Goal: Information Seeking & Learning: Learn about a topic

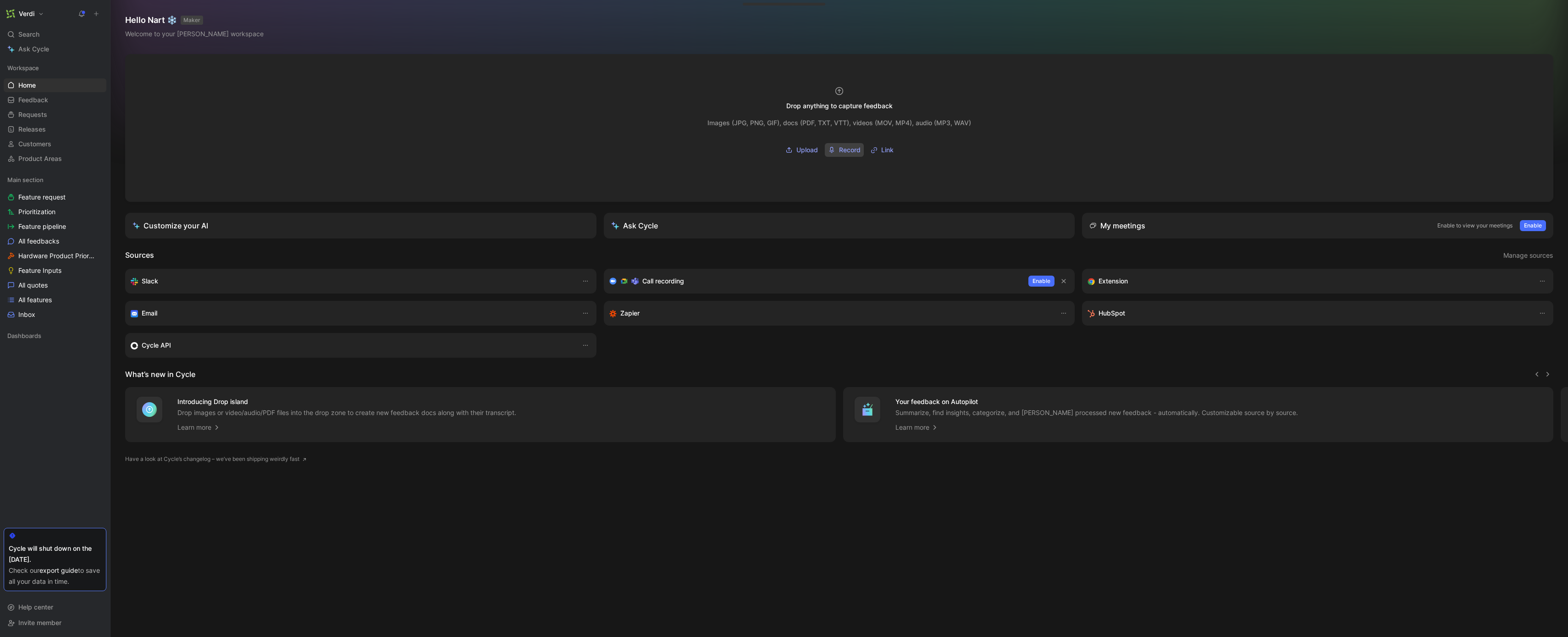
click at [847, 153] on span "Record" at bounding box center [850, 150] width 22 height 11
click at [917, 117] on rect "button" at bounding box center [918, 116] width 1 height 4
click at [917, 116] on span "button" at bounding box center [918, 116] width 6 height 6
click at [925, 114] on button "button" at bounding box center [917, 116] width 18 height 18
click at [1067, 282] on button "button" at bounding box center [1064, 281] width 11 height 11
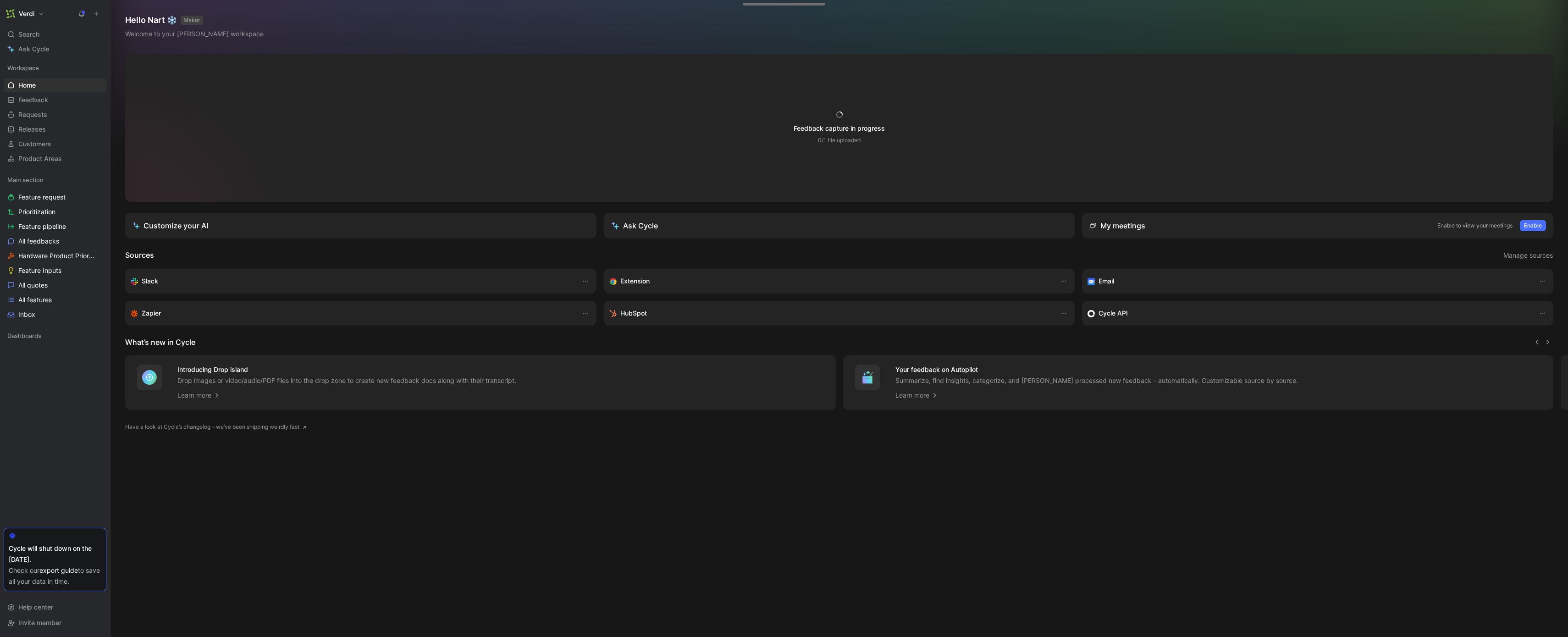
click at [908, 156] on div "Feedback capture in progress 0/1 file uploaded Images (JPG, PNG, GIF), docs (PD…" at bounding box center [839, 128] width 264 height 58
click at [724, 58] on div at bounding box center [839, 128] width 1429 height 148
click at [1299, 114] on div at bounding box center [839, 128] width 1429 height 148
click at [20, 446] on div "Workspace Home G then H Feedback G then F Requests G then R Releases G then L C…" at bounding box center [55, 293] width 103 height 465
click at [199, 228] on div "Customize your AI" at bounding box center [170, 226] width 76 height 11
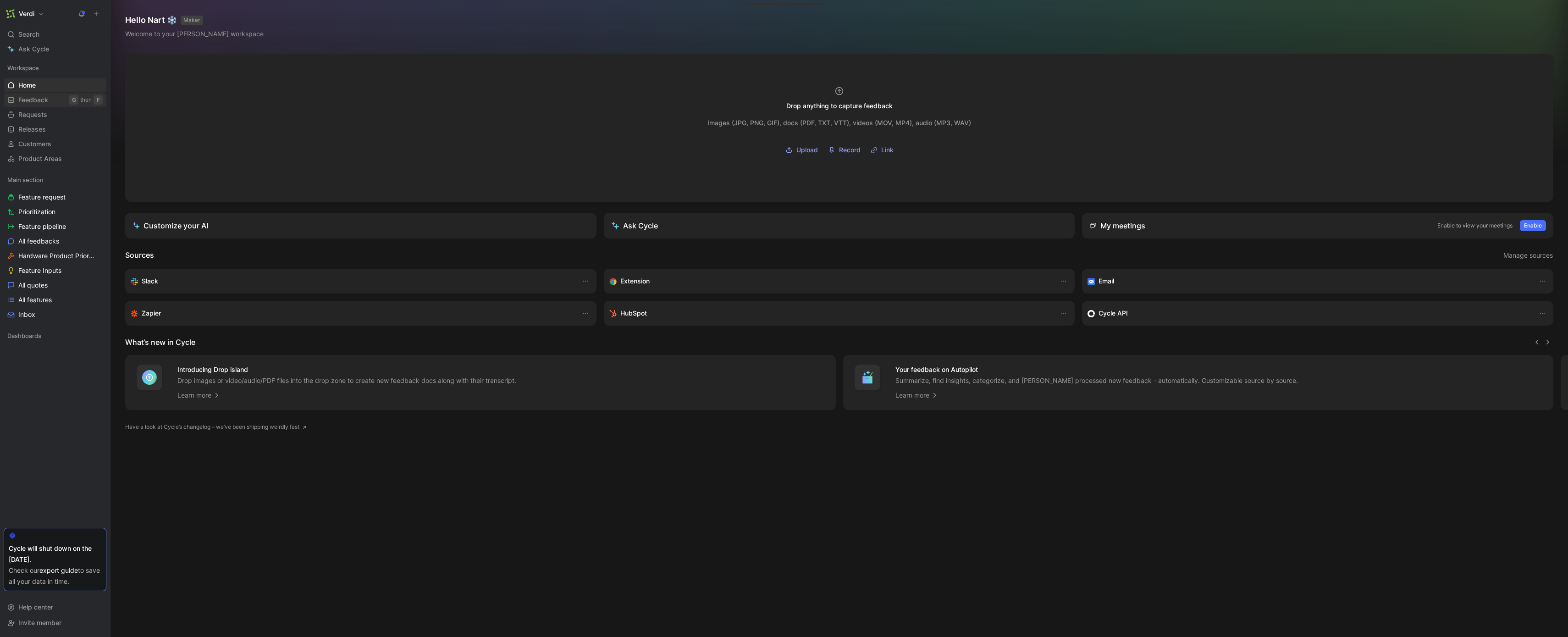
click at [43, 101] on span "Feedback" at bounding box center [33, 100] width 30 height 9
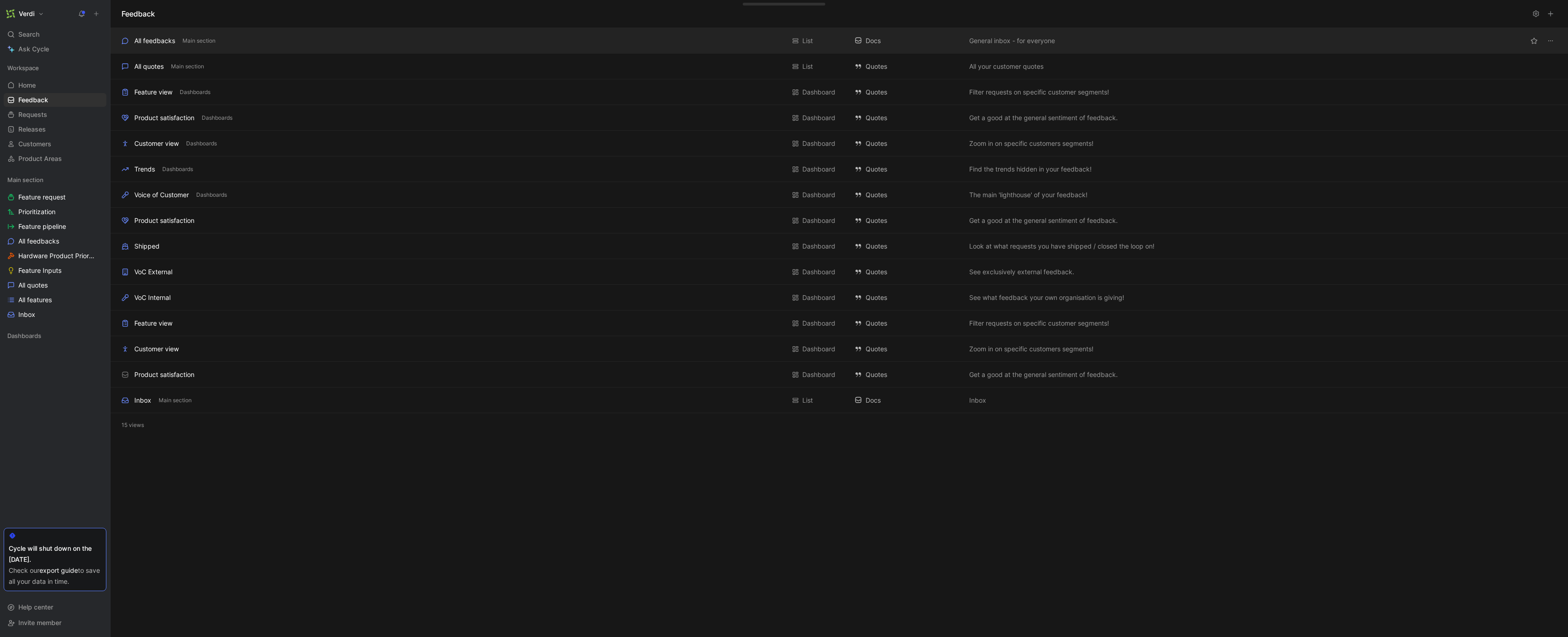
click at [144, 37] on div "All feedbacks" at bounding box center [155, 40] width 40 height 11
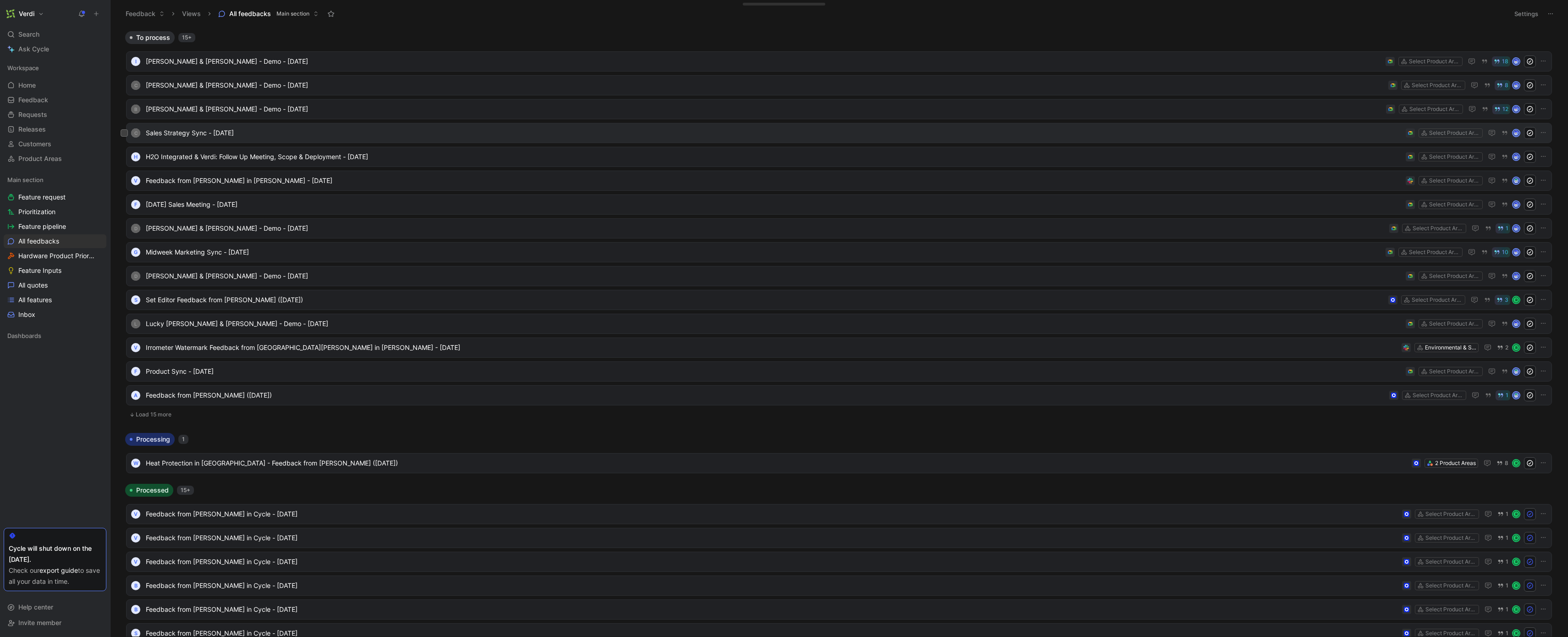
click at [338, 135] on span "Sales Strategy Sync - [DATE]" at bounding box center [774, 132] width 1257 height 11
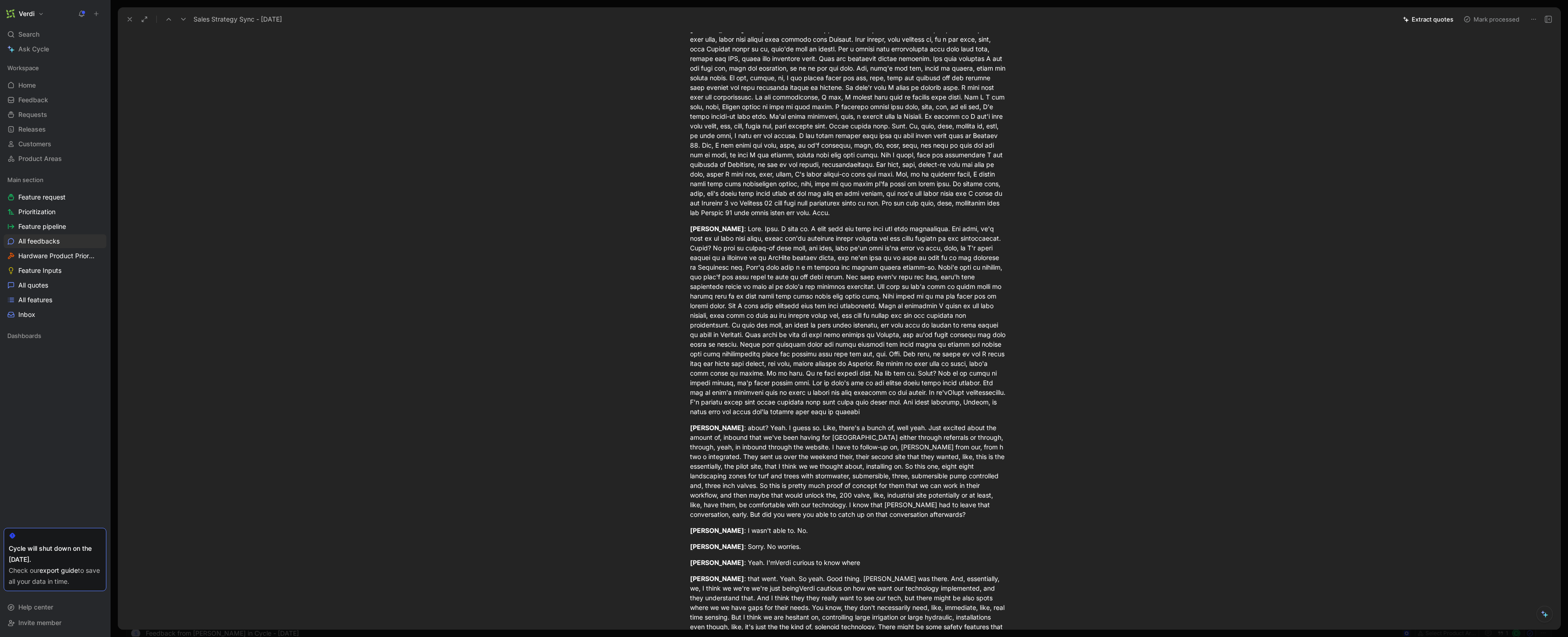
scroll to position [2593, 0]
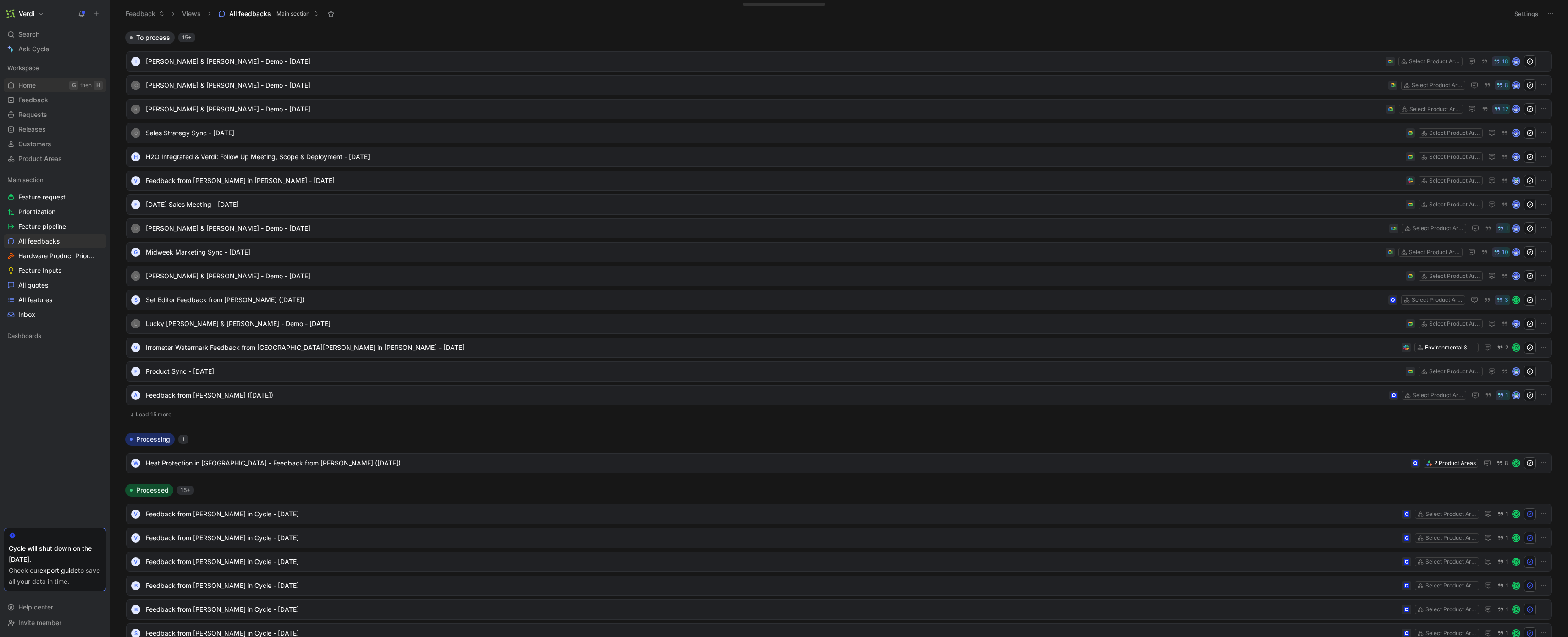
click at [42, 86] on link "Home G then H" at bounding box center [55, 85] width 103 height 14
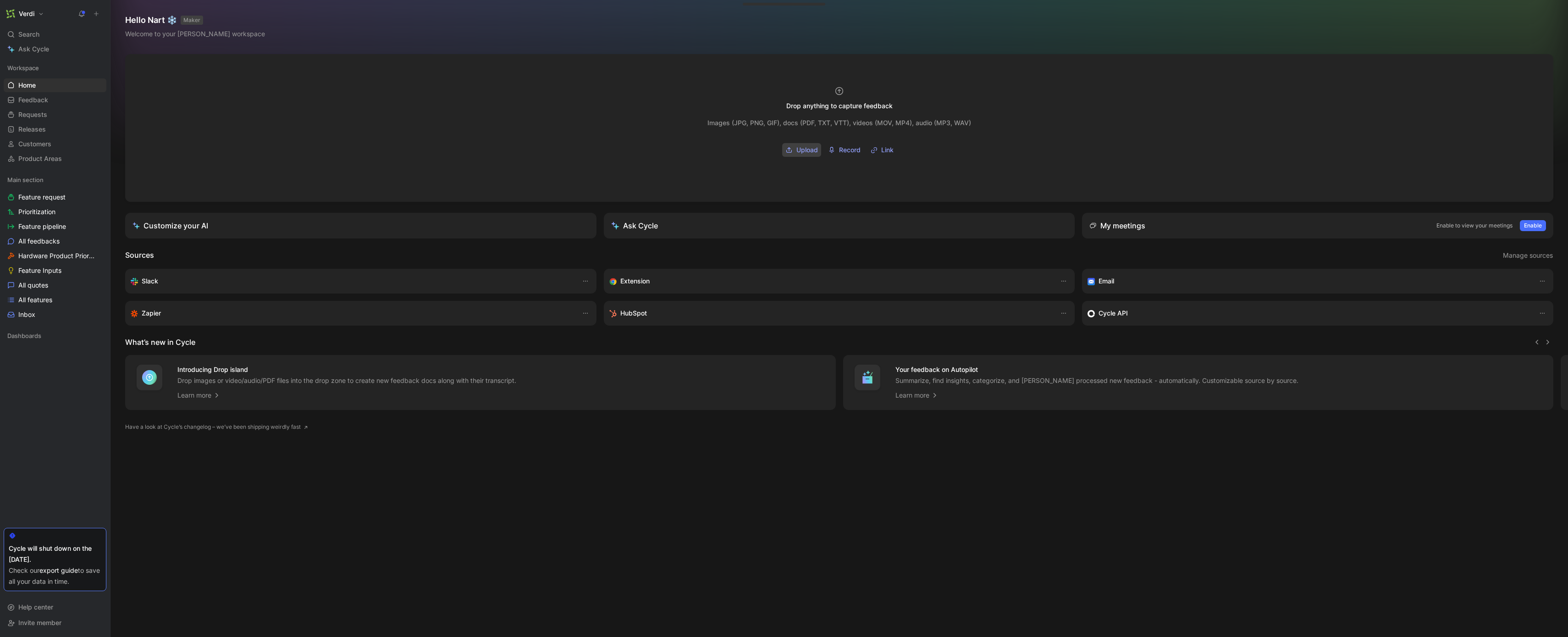
click at [817, 149] on span "Upload" at bounding box center [807, 150] width 22 height 11
click at [26, 99] on span "Feedback" at bounding box center [33, 100] width 30 height 9
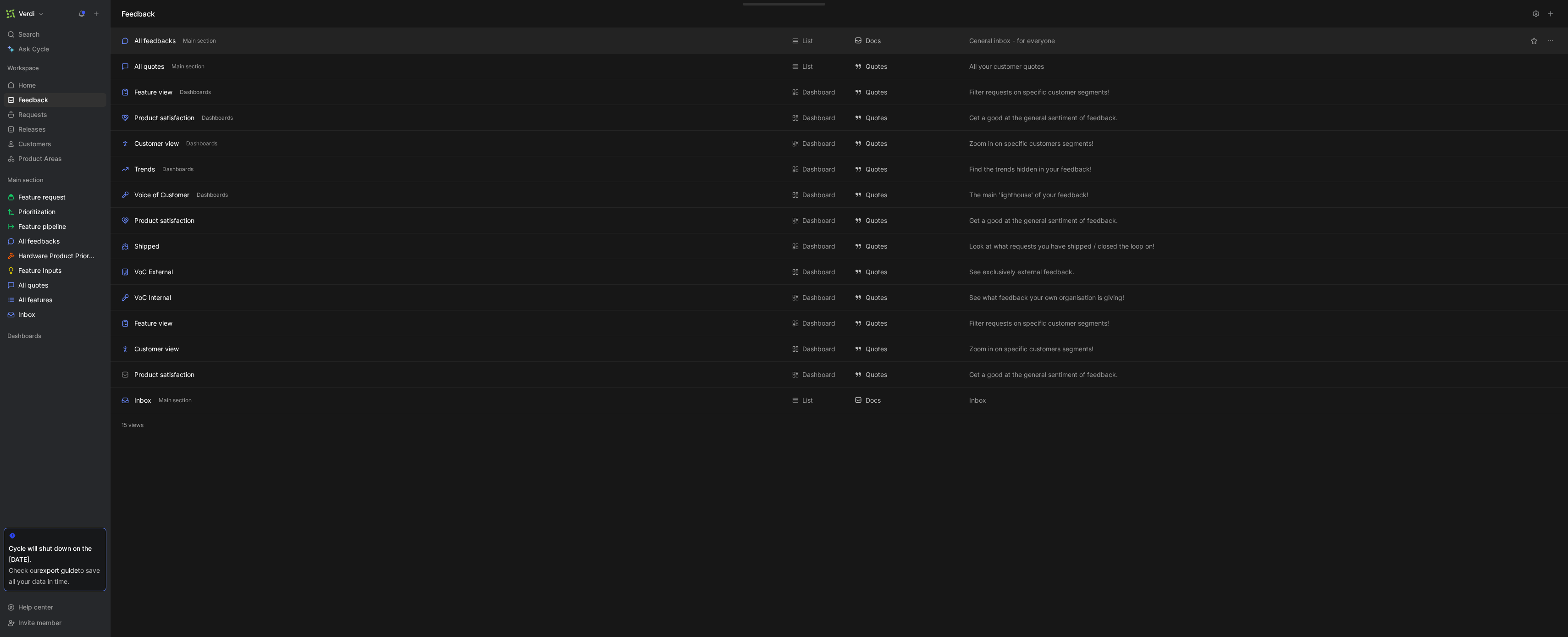
click at [163, 46] on div "All feedbacks Main section List Docs General inbox - for everyone" at bounding box center [839, 41] width 1457 height 26
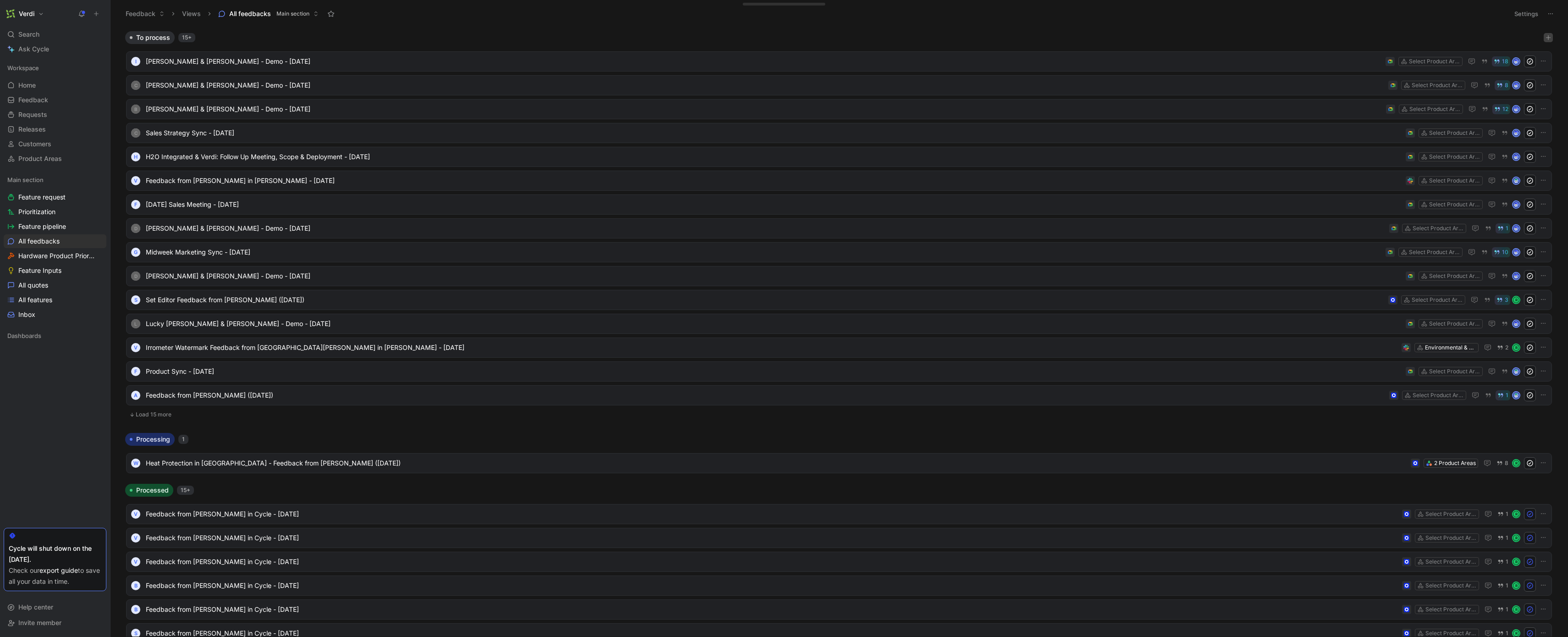
click at [1546, 40] on icon "button" at bounding box center [1548, 38] width 6 height 6
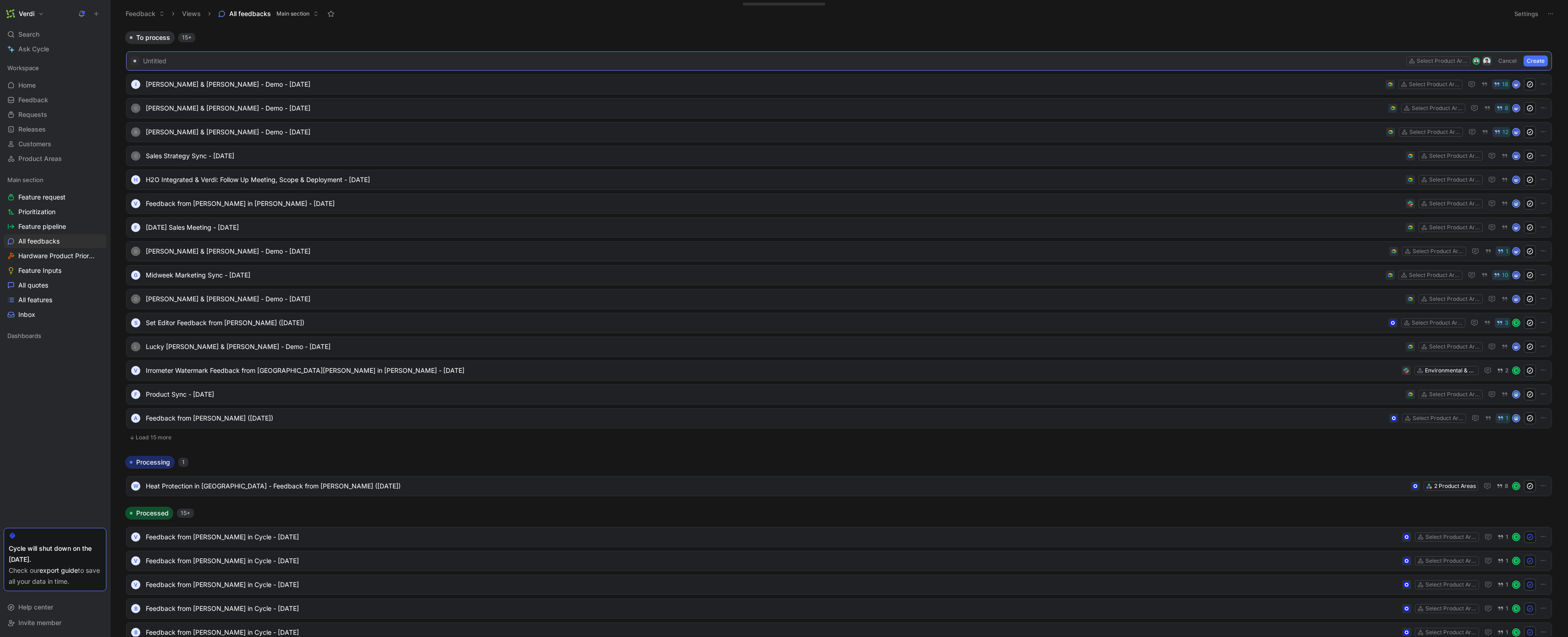
click at [239, 64] on span at bounding box center [772, 61] width 1259 height 11
click at [264, 62] on span "Data support with [PERSON_NAME] at [PERSON_NAME] - [DATE]" at bounding box center [774, 61] width 1257 height 11
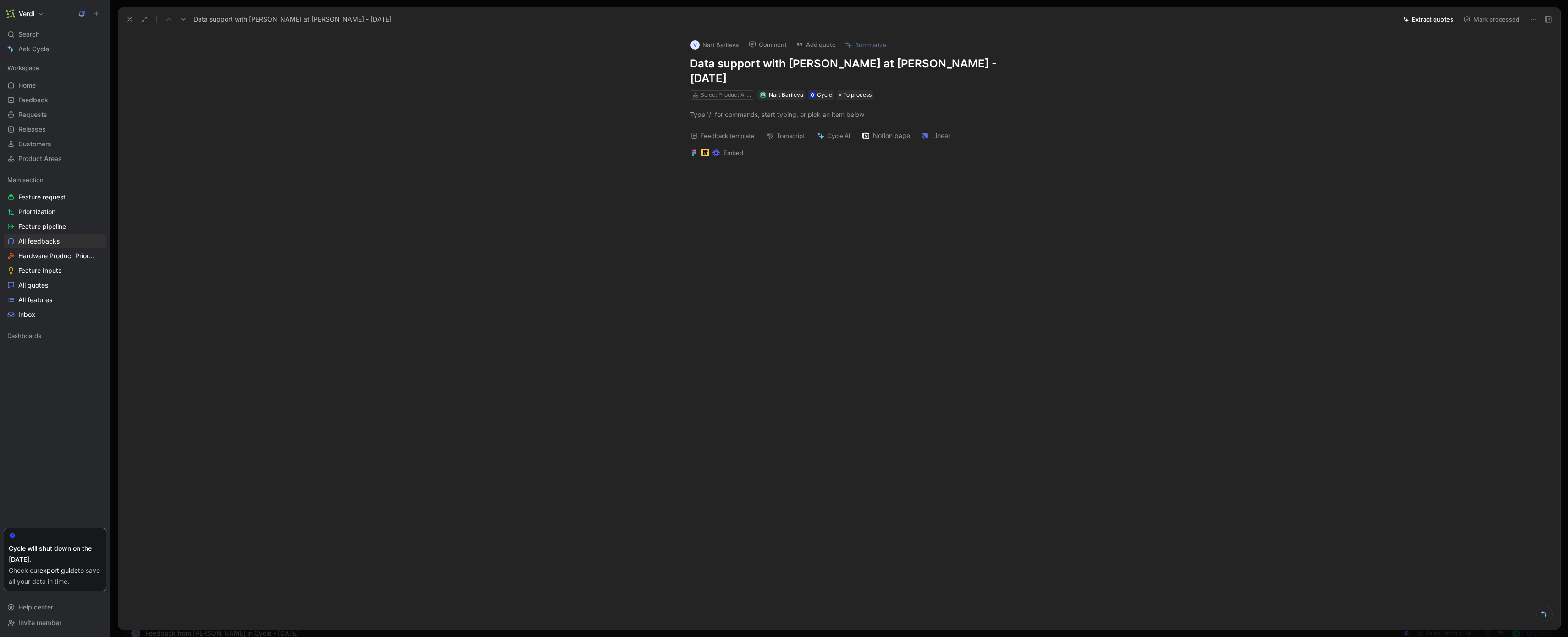
click at [805, 174] on div at bounding box center [849, 260] width 1423 height 192
click at [757, 110] on div at bounding box center [848, 114] width 317 height 9
click at [788, 110] on div at bounding box center [848, 114] width 317 height 9
click at [764, 93] on img at bounding box center [762, 95] width 5 height 5
click at [759, 89] on button "Change customer" at bounding box center [758, 93] width 69 height 13
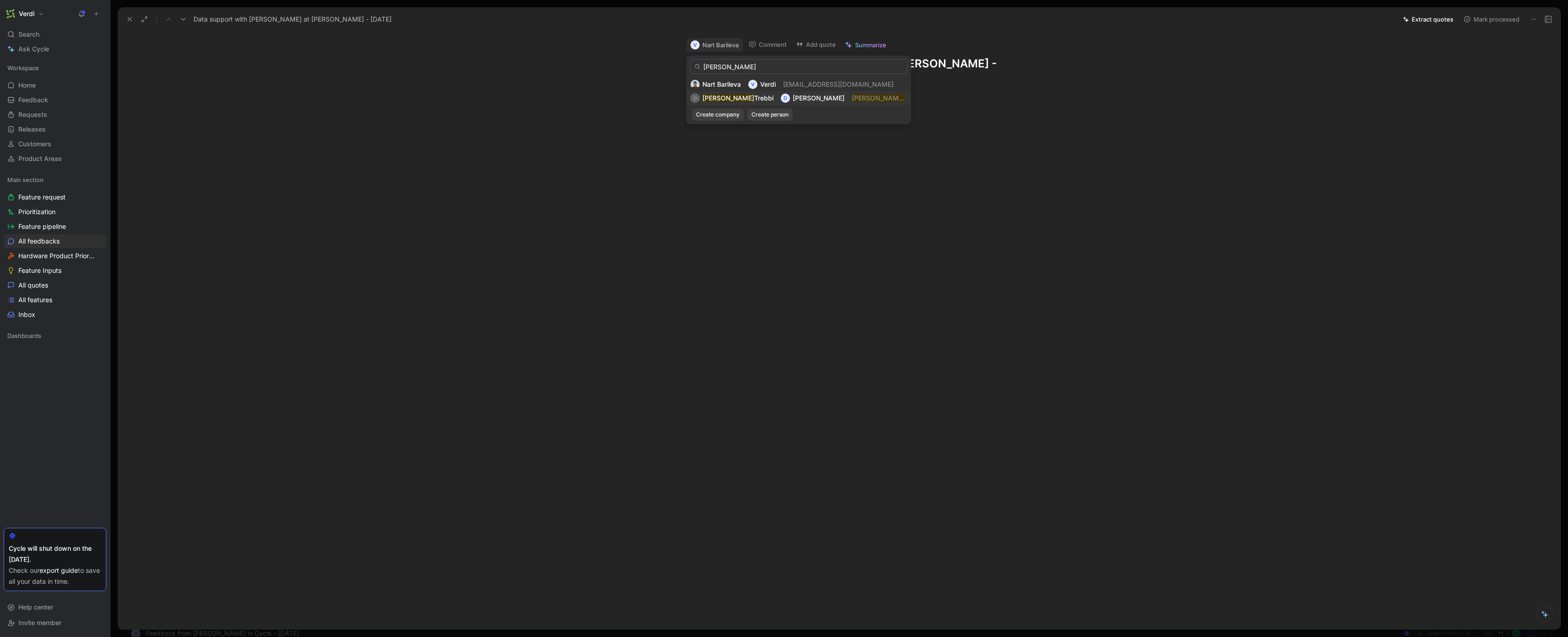
type input "[PERSON_NAME]"
click at [754, 97] on span "Trebbi" at bounding box center [764, 98] width 20 height 8
click at [745, 108] on div "[PERSON_NAME]" at bounding box center [853, 113] width 308 height 9
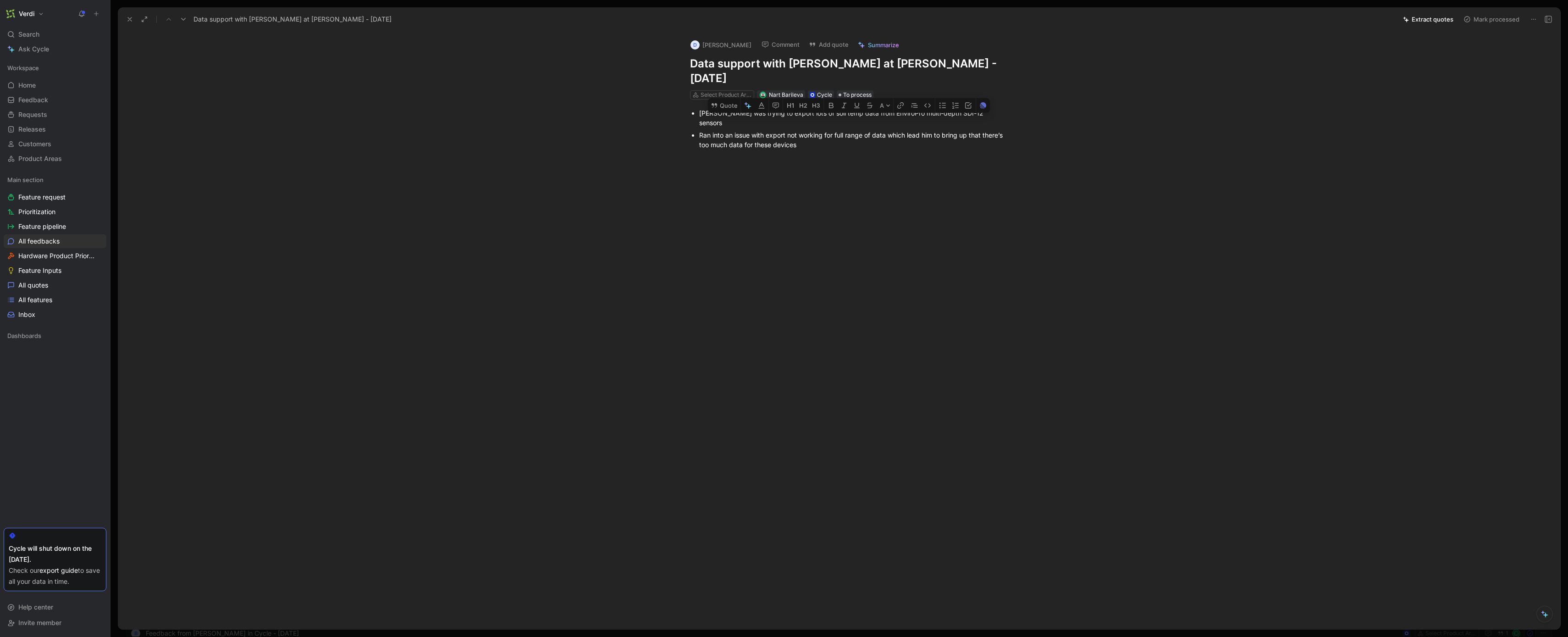
click at [897, 145] on div "[PERSON_NAME] was trying to export lots of soil temp data from EnviroPro multi-…" at bounding box center [849, 135] width 1423 height 71
click at [849, 129] on p "Ran into an issue with export not working for full range of data which lead him…" at bounding box center [853, 140] width 308 height 22
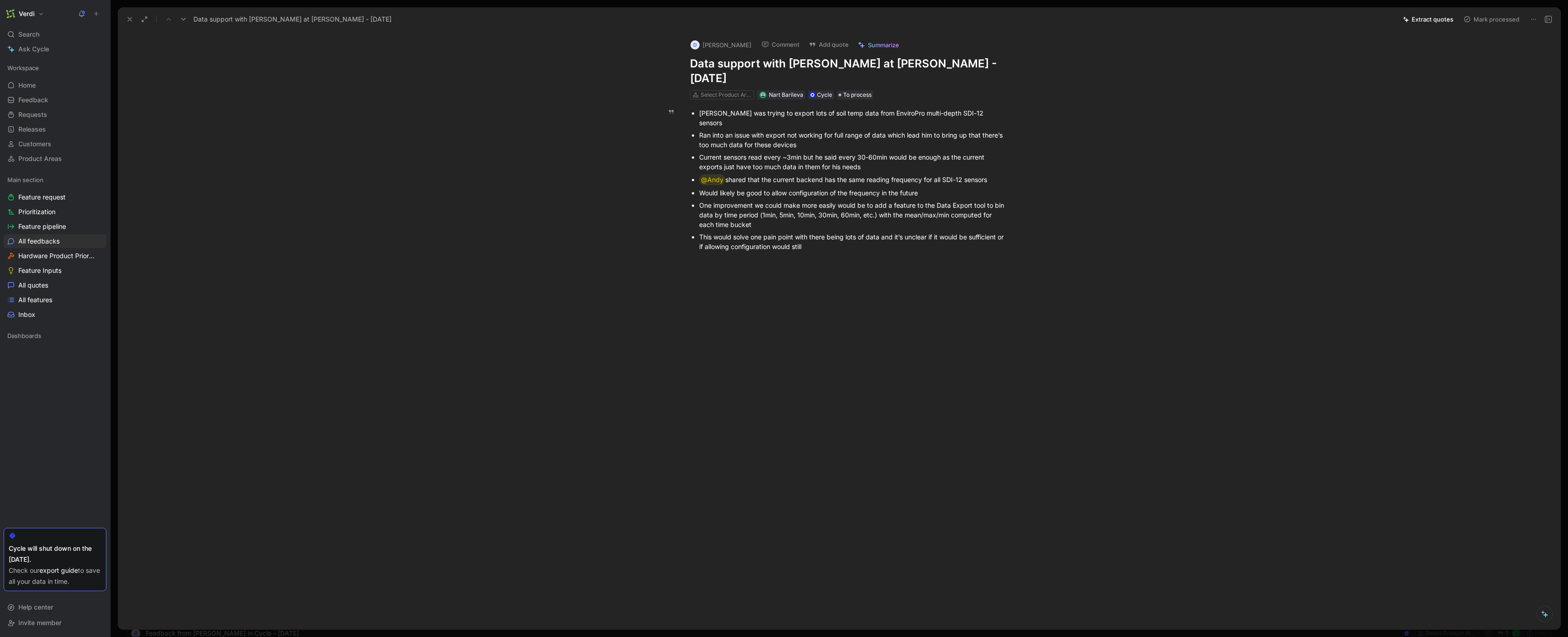
click at [741, 232] on div "This would solve one pain point with there being lots of data and it’s unclear …" at bounding box center [853, 241] width 308 height 20
click at [128, 18] on icon at bounding box center [130, 20] width 7 height 7
